Goal: Information Seeking & Learning: Learn about a topic

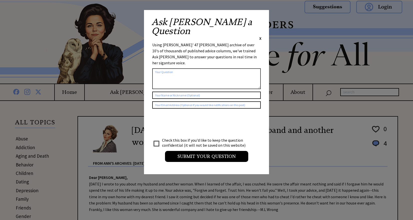
click at [261, 36] on span "X" at bounding box center [260, 38] width 2 height 5
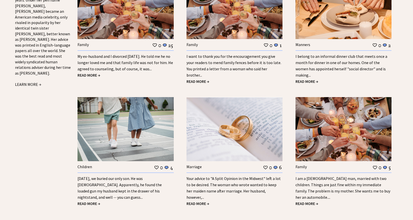
scroll to position [550, 0]
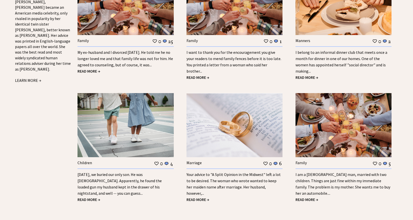
click at [306, 197] on span "READ MORE →" at bounding box center [307, 199] width 23 height 5
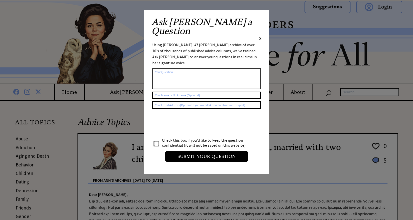
click at [260, 36] on span "X" at bounding box center [260, 38] width 2 height 5
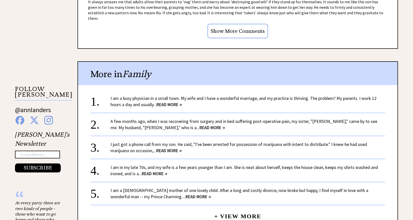
scroll to position [450, 0]
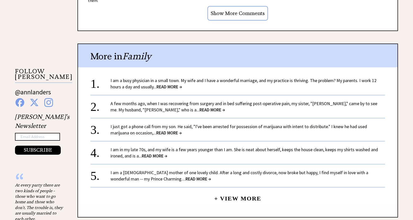
click at [178, 84] on span "READ MORE →" at bounding box center [170, 87] width 26 height 6
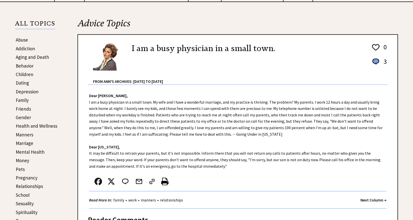
scroll to position [100, 0]
